Goal: Use online tool/utility: Utilize a website feature to perform a specific function

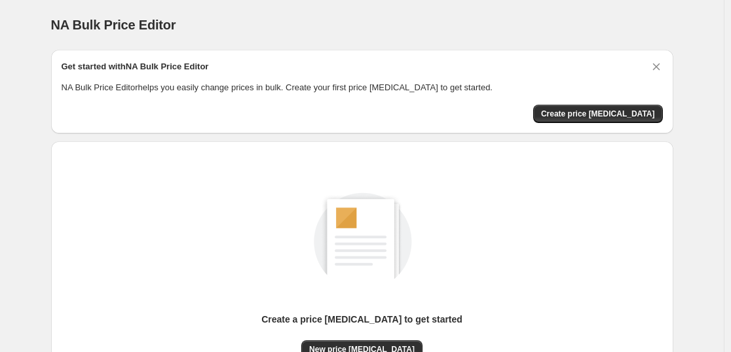
scroll to position [138, 0]
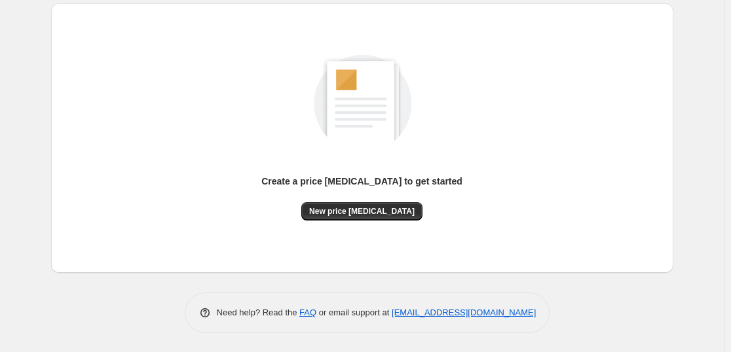
click at [284, 126] on div "Create a price change job to get started New price change job" at bounding box center [362, 124] width 601 height 194
click at [350, 221] on div "Create a price change job to get started New price change job" at bounding box center [362, 138] width 601 height 249
click at [355, 207] on span "New price change job" at bounding box center [361, 211] width 105 height 10
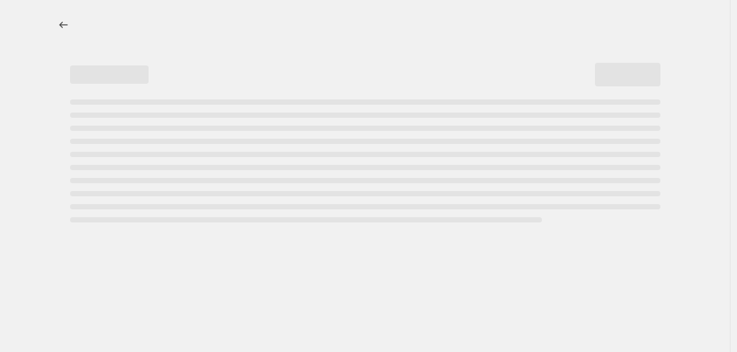
select select "percentage"
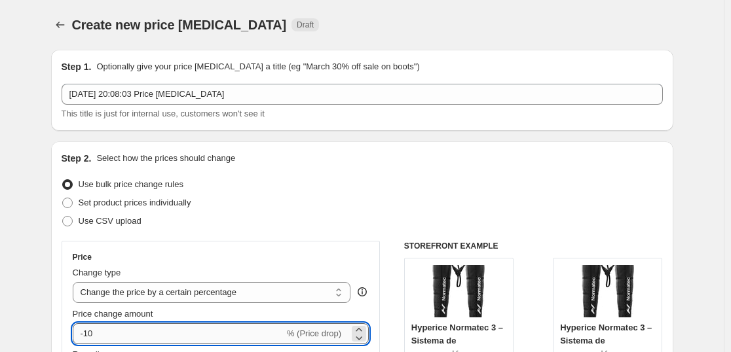
click at [149, 324] on input "-10" at bounding box center [178, 333] width 211 height 21
type input "-1"
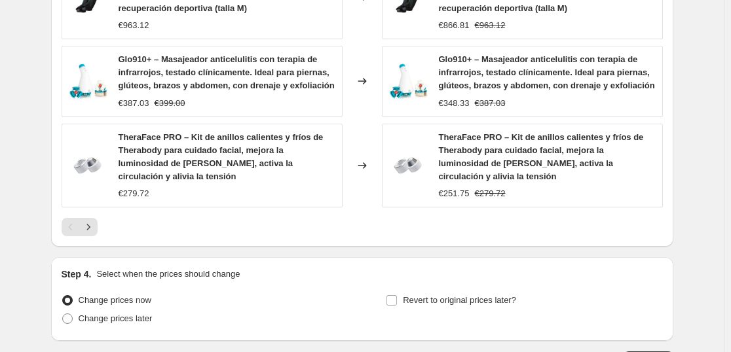
scroll to position [1083, 0]
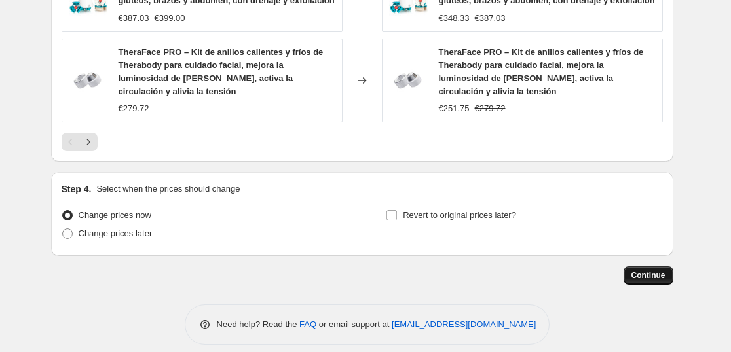
type input "-35"
click at [641, 270] on span "Continue" at bounding box center [648, 275] width 34 height 10
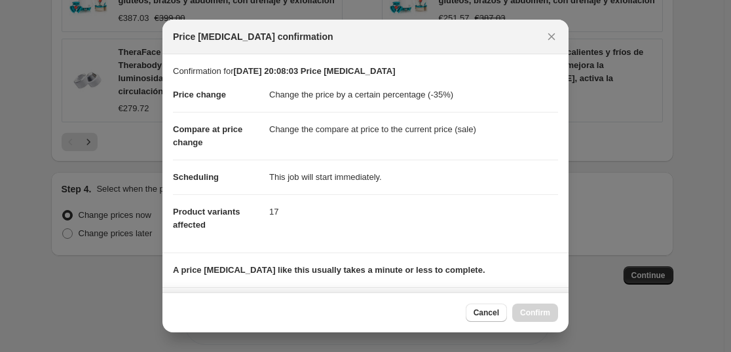
scroll to position [199, 0]
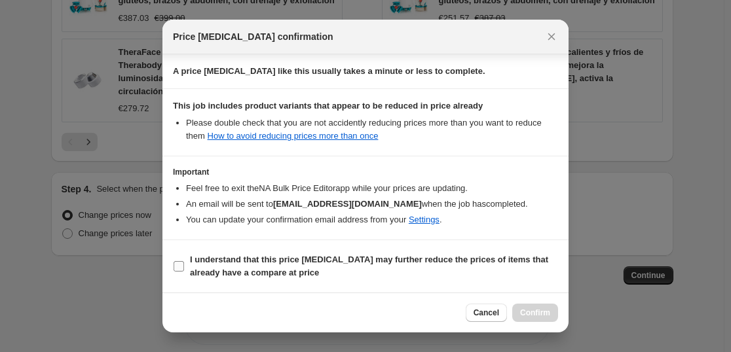
click at [315, 257] on b "I understand that this price change job may further reduce the prices of items …" at bounding box center [369, 266] width 358 height 23
click at [184, 261] on input "I understand that this price change job may further reduce the prices of items …" at bounding box center [178, 266] width 10 height 10
checkbox input "true"
click at [525, 314] on span "Confirm" at bounding box center [535, 313] width 30 height 10
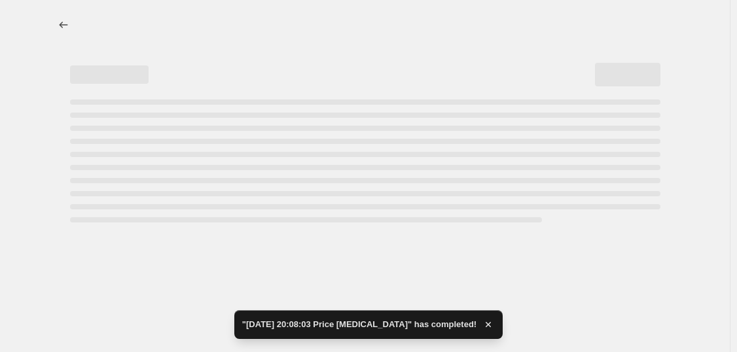
select select "percentage"
